Goal: Find specific page/section: Find specific page/section

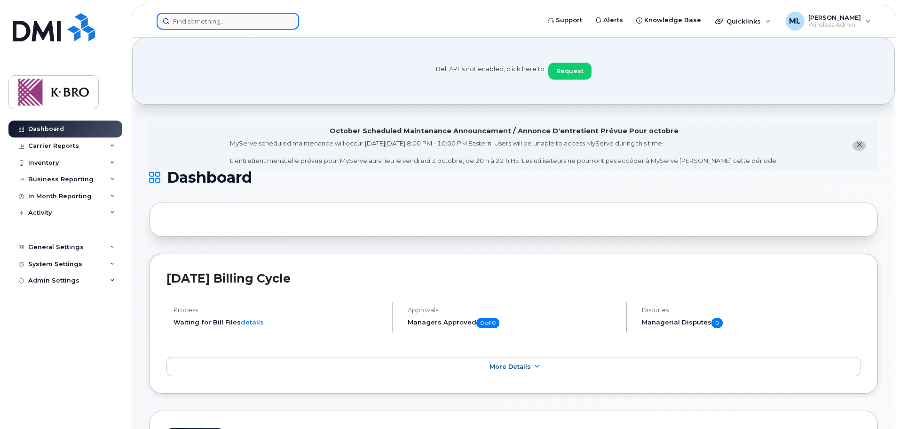
click at [223, 23] on input at bounding box center [228, 21] width 143 height 17
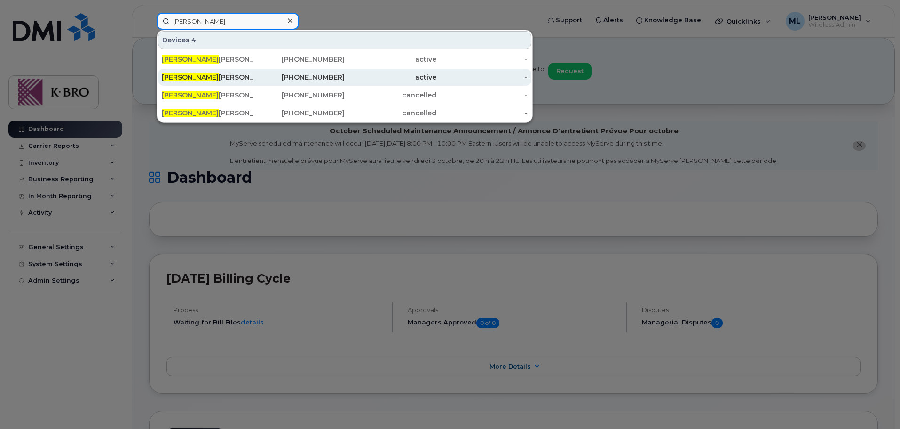
type input "[PERSON_NAME]"
click at [207, 76] on div "Linda Mccurdy" at bounding box center [208, 76] width 92 height 9
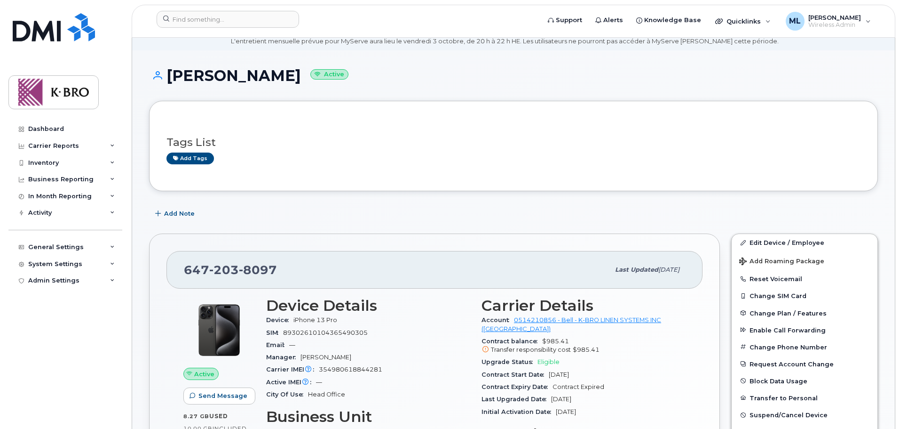
scroll to position [188, 0]
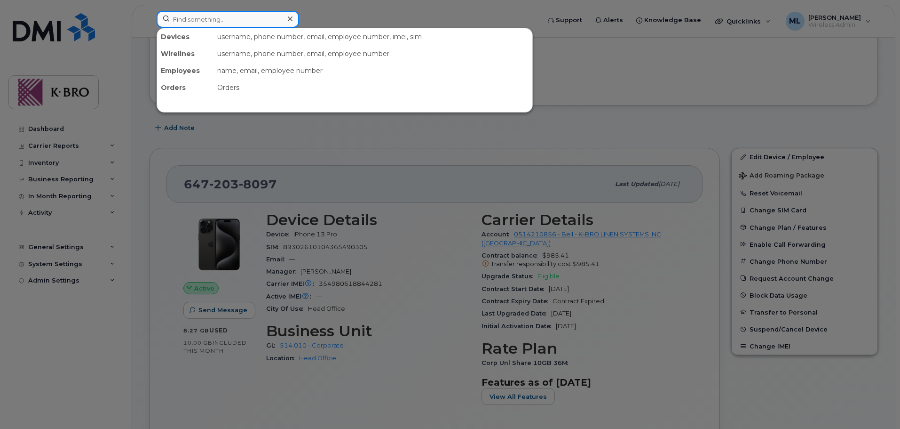
click at [185, 18] on input at bounding box center [228, 19] width 143 height 17
